Goal: Information Seeking & Learning: Learn about a topic

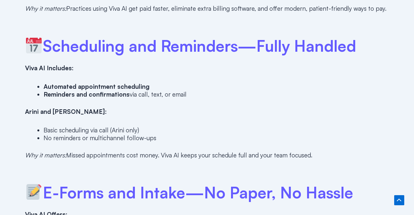
scroll to position [1203, 0]
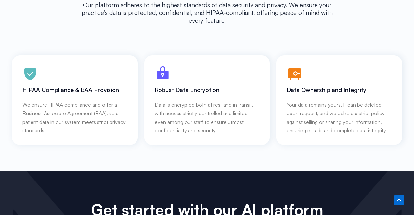
scroll to position [2931, 0]
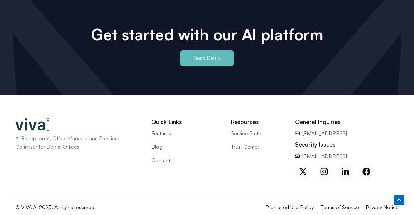
click at [345, 203] on span "Terms of Service" at bounding box center [339, 207] width 39 height 8
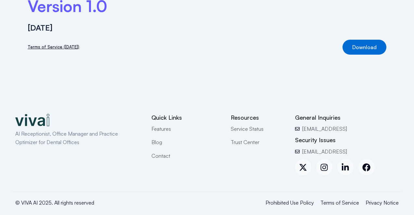
scroll to position [94, 0]
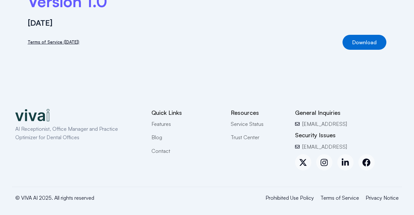
click at [296, 200] on span "Prohibited Use Policy" at bounding box center [289, 197] width 48 height 8
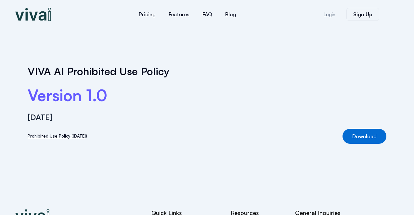
scroll to position [100, 0]
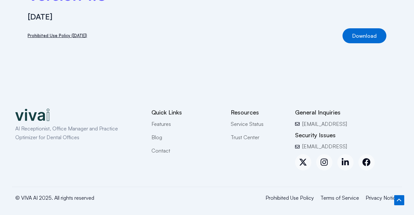
click at [382, 199] on span "Privacy Notice" at bounding box center [381, 197] width 33 height 8
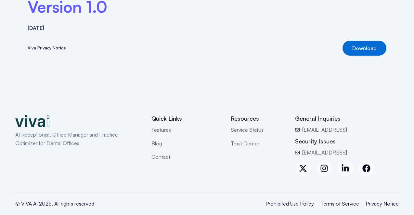
scroll to position [94, 0]
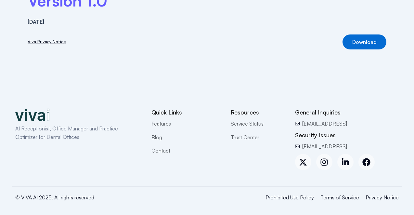
click at [336, 201] on span "Terms of Service" at bounding box center [339, 197] width 39 height 8
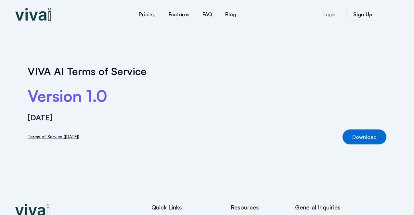
scroll to position [1, 0]
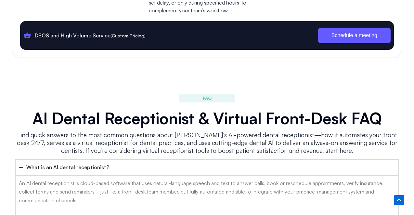
scroll to position [2931, 0]
